Goal: Navigation & Orientation: Find specific page/section

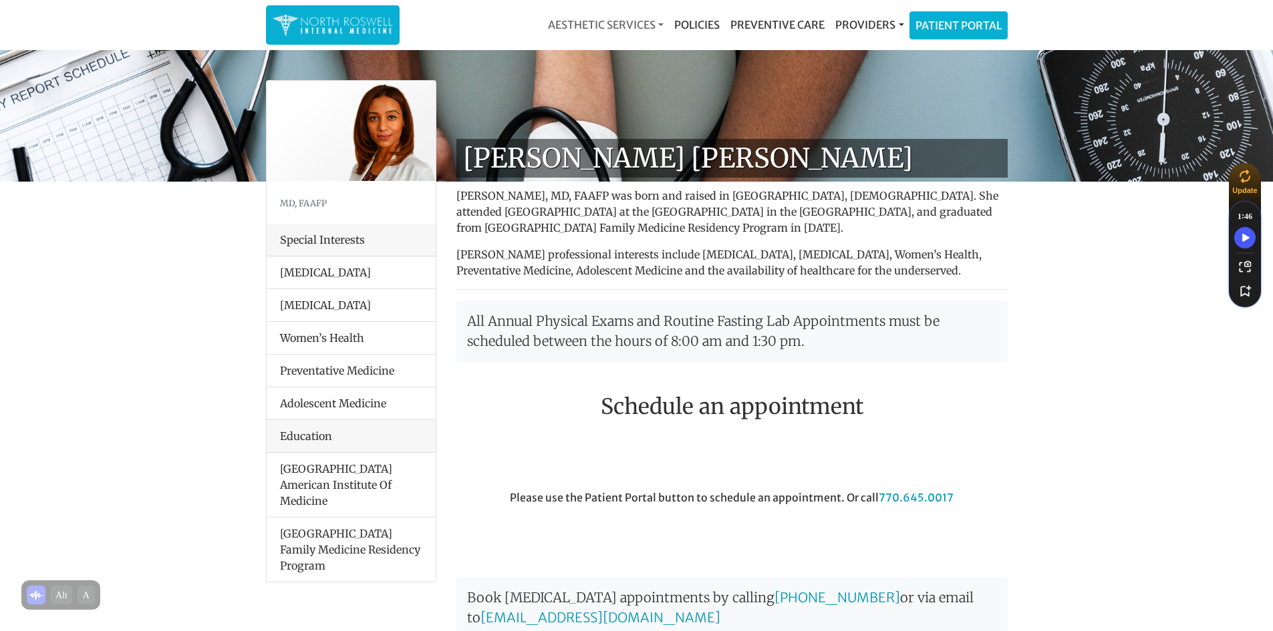
click at [635, 20] on link "Aesthetic Services" at bounding box center [606, 24] width 126 height 27
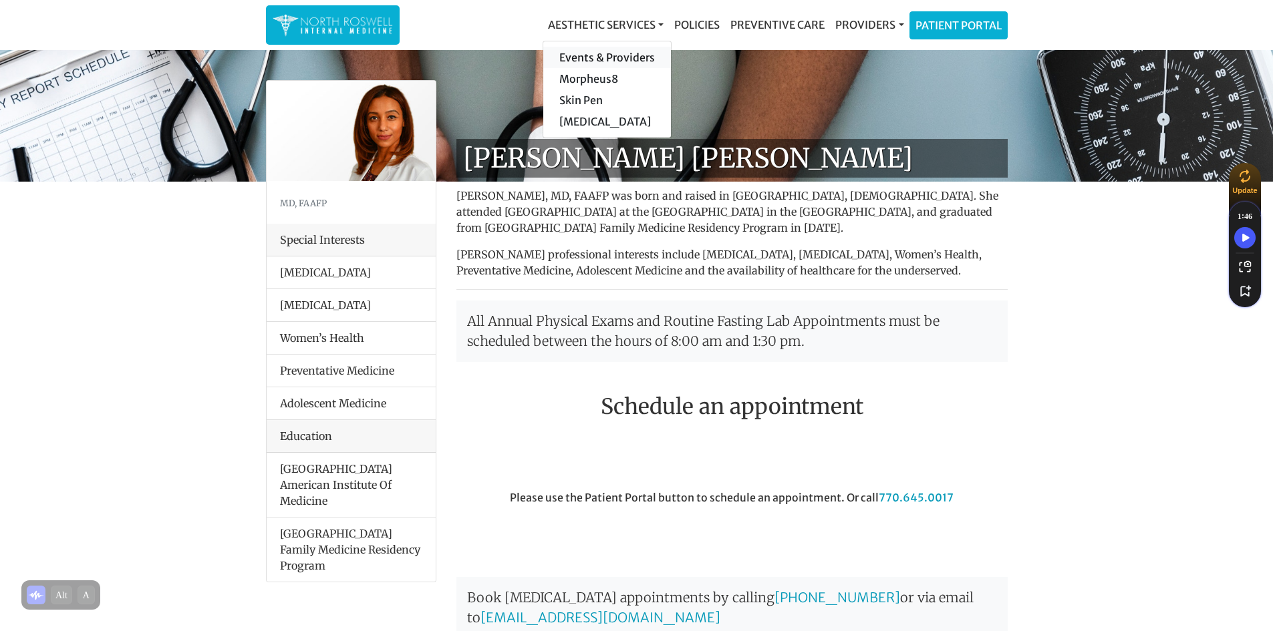
click at [629, 53] on link "Events & Providers" at bounding box center [607, 57] width 128 height 21
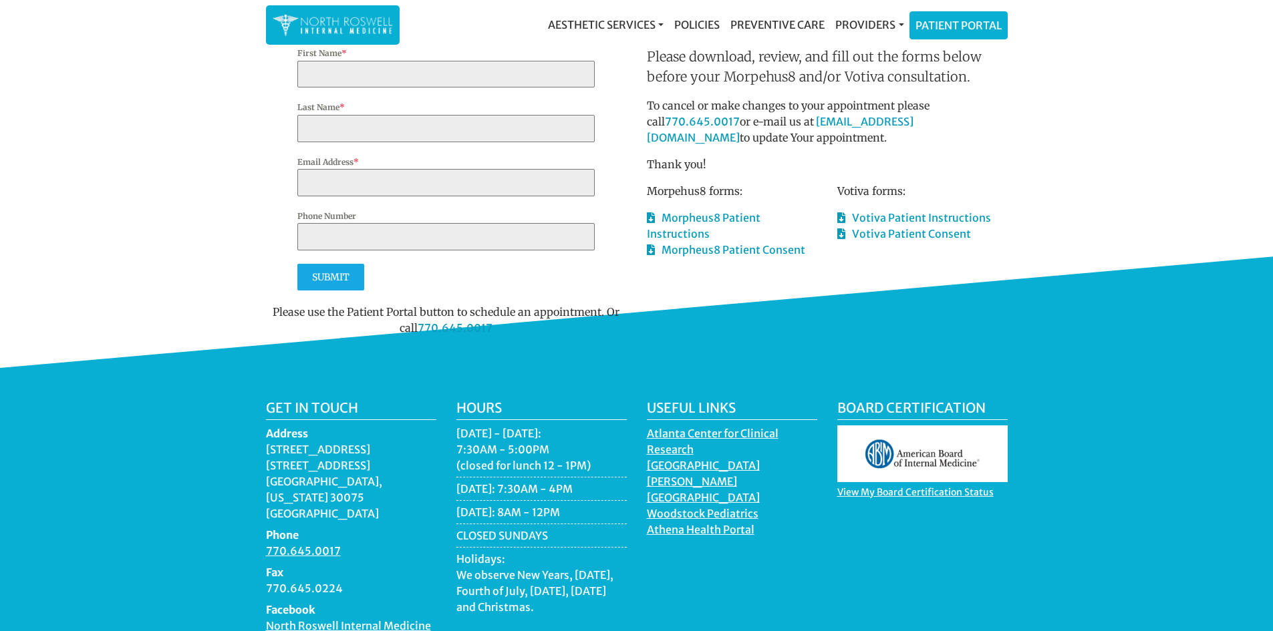
scroll to position [1509, 0]
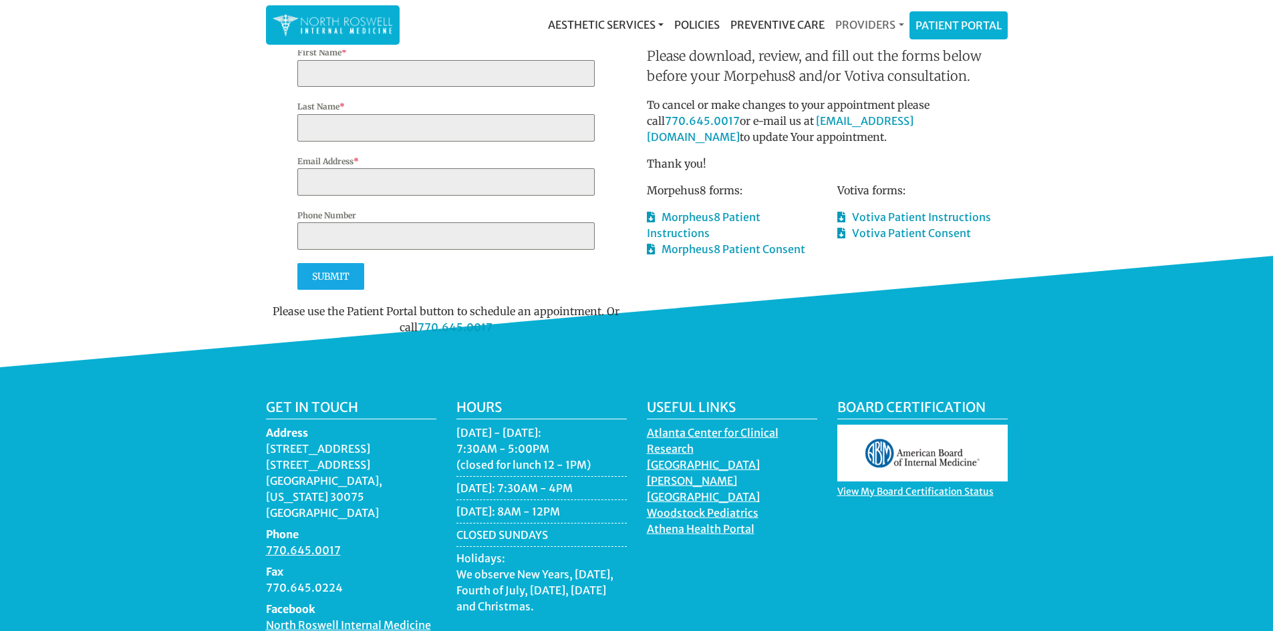
click at [885, 25] on link "Providers" at bounding box center [869, 24] width 79 height 27
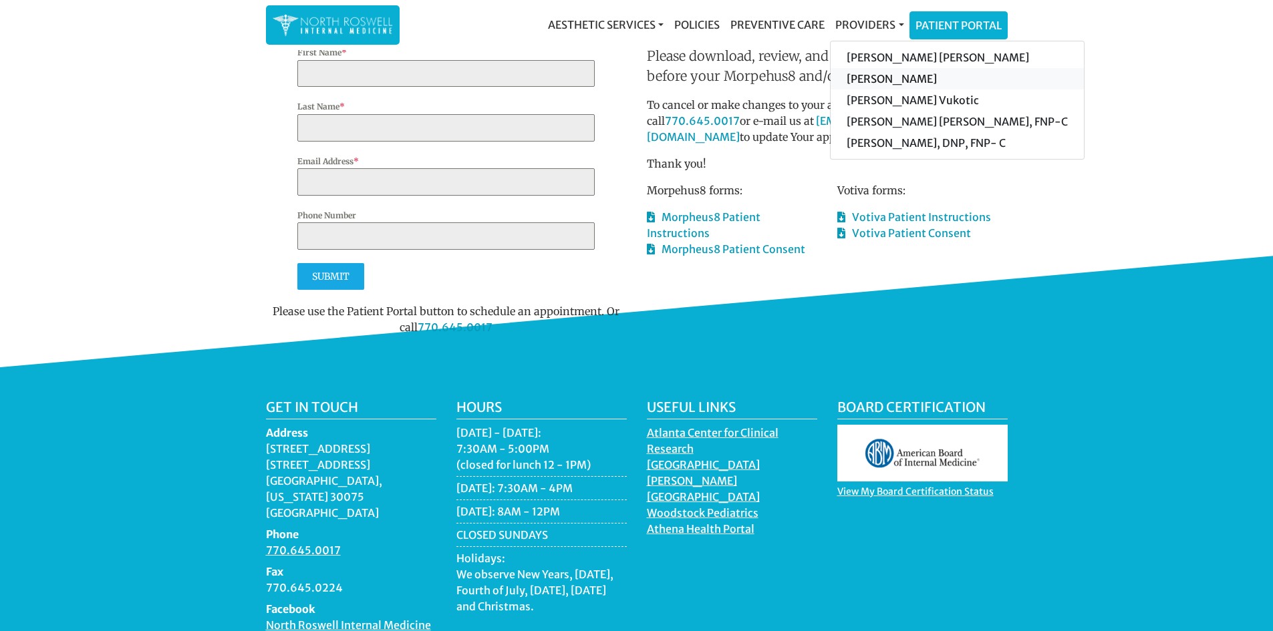
click at [874, 75] on link "[PERSON_NAME]" at bounding box center [957, 78] width 253 height 21
